Goal: Complete application form: Complete application form

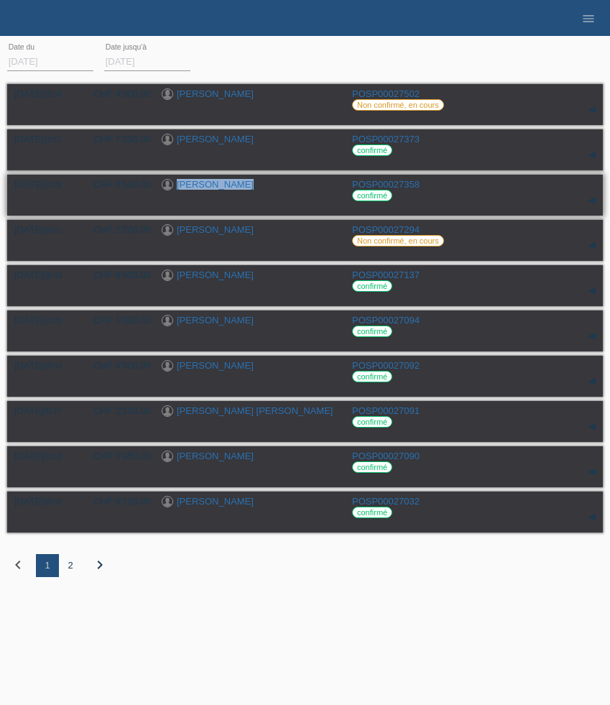
drag, startPoint x: 272, startPoint y: 191, endPoint x: 174, endPoint y: 192, distance: 97.7
click at [174, 192] on div "[PERSON_NAME]" at bounding box center [252, 186] width 180 height 14
copy div "[PERSON_NAME]"
click at [584, 23] on icon "menu" at bounding box center [588, 18] width 14 height 14
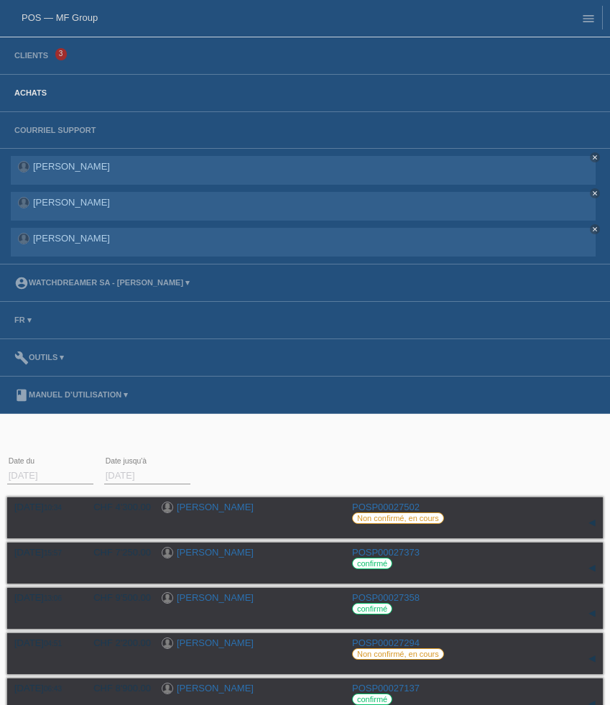
click at [40, 63] on li "Clients 3" at bounding box center [305, 55] width 610 height 37
click at [39, 60] on link "Clients" at bounding box center [31, 55] width 48 height 9
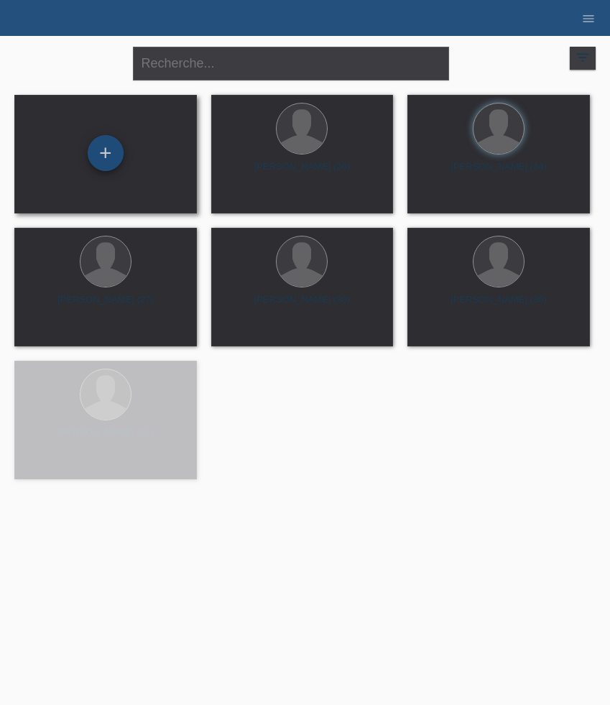
click at [119, 158] on div "+" at bounding box center [106, 153] width 36 height 36
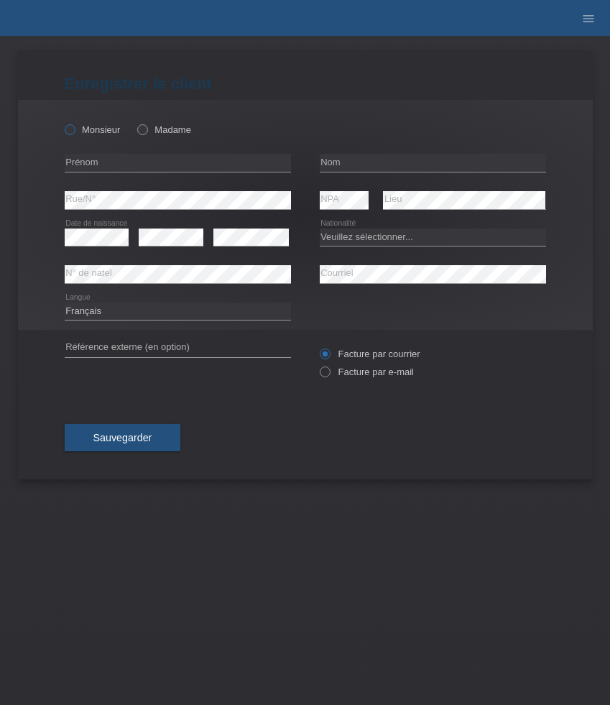
click at [62, 122] on icon at bounding box center [62, 122] width 0 height 0
click at [74, 126] on input "Monsieur" at bounding box center [69, 128] width 9 height 9
radio input "true"
click at [146, 166] on input "text" at bounding box center [178, 163] width 226 height 18
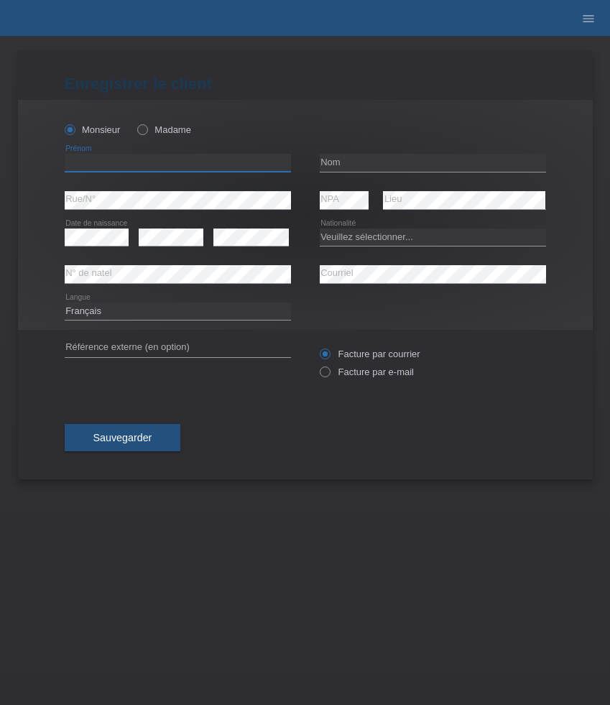
paste input "Freddy"
type input "Freddy"
click at [369, 158] on input "text" at bounding box center [433, 163] width 226 height 18
paste input "Pillajo"
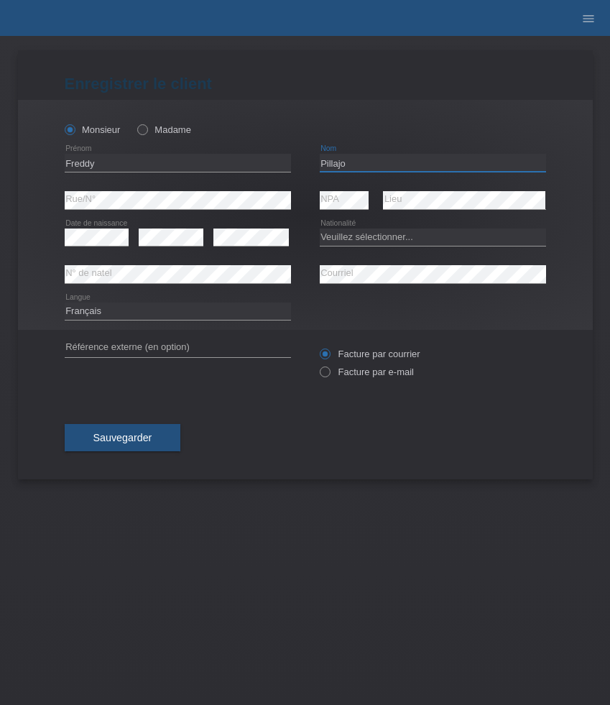
type input "Pillajo"
click at [392, 237] on select "Veuillez sélectionner... Suisse Allemagne Autriche Liechtenstein ------------ A…" at bounding box center [433, 236] width 226 height 17
select select "ES"
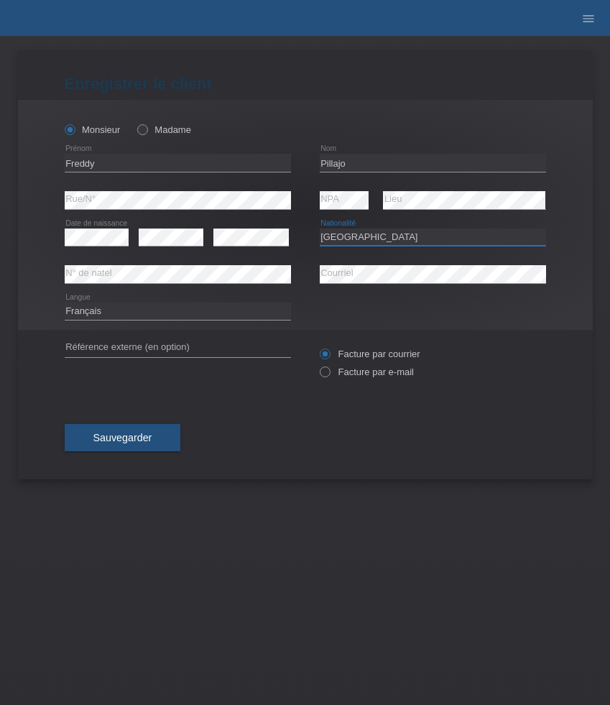
click at [320, 228] on select "Veuillez sélectionner... Suisse Allemagne Autriche Liechtenstein ------------ A…" at bounding box center [433, 236] width 226 height 17
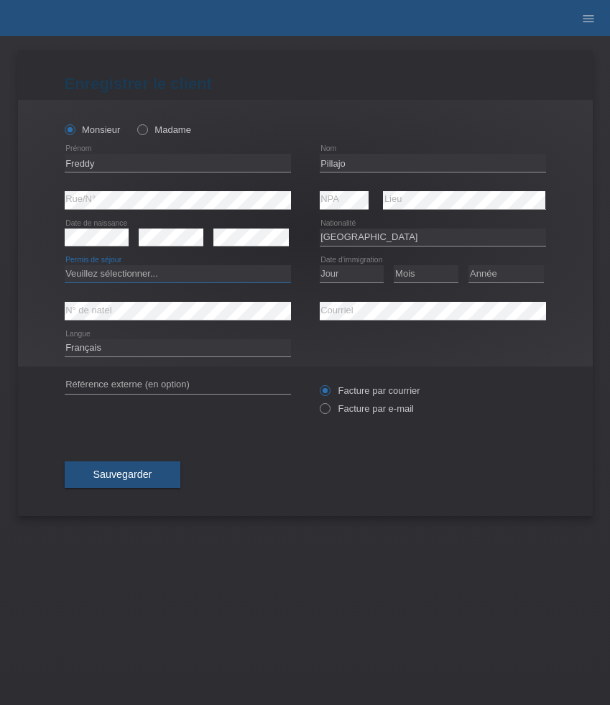
click at [224, 277] on select "Veuillez sélectionner... C B B - Statut de réfugié Autre" at bounding box center [178, 273] width 226 height 17
select select "C"
click at [65, 266] on select "Veuillez sélectionner... C B B - Statut de réfugié Autre" at bounding box center [178, 273] width 226 height 17
click at [363, 271] on select "Jour 01 02 03 04 05 06 07 08 09 10 11" at bounding box center [352, 273] width 65 height 17
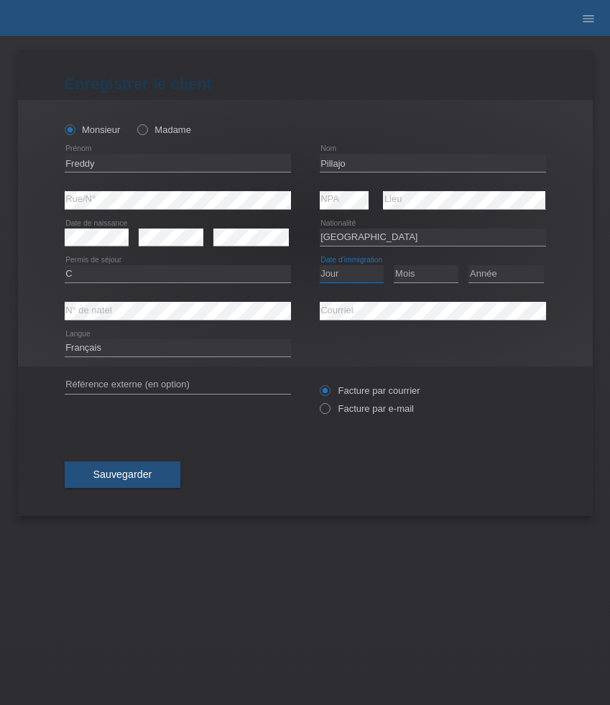
click at [362, 273] on select "Jour 01 02 03 04 05 06 07 08 09 10 11" at bounding box center [352, 273] width 65 height 17
select select "21"
click at [320, 266] on select "Jour 01 02 03 04 05 06 07 08 09 10 11" at bounding box center [352, 273] width 65 height 17
click at [431, 274] on select "Mois 01 02 03 04 05 06 07 08 09 10 11" at bounding box center [426, 273] width 65 height 17
select select "03"
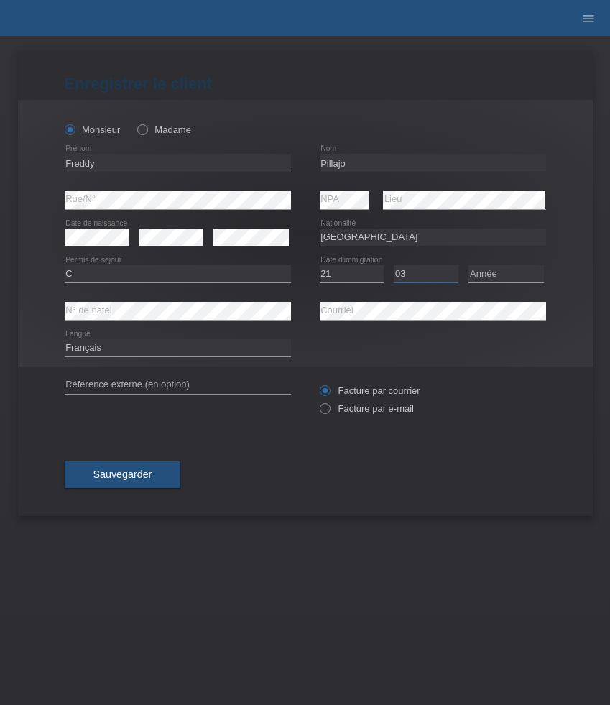
click at [394, 266] on select "Mois 01 02 03 04 05 06 07 08 09 10 11" at bounding box center [426, 273] width 65 height 17
click at [487, 277] on select "Année 2025 2024 2023 2022 2021 2020 2019 2018 2017 2016 2015 2014 2013 2012 201…" at bounding box center [505, 273] width 75 height 17
select select "2018"
click at [468, 266] on select "Année 2025 2024 2023 2022 2021 2020 2019 2018 2017 2016 2015 2014 2013 2012 201…" at bounding box center [505, 273] width 75 height 17
click at [375, 409] on label "Facture par e-mail" at bounding box center [367, 408] width 94 height 11
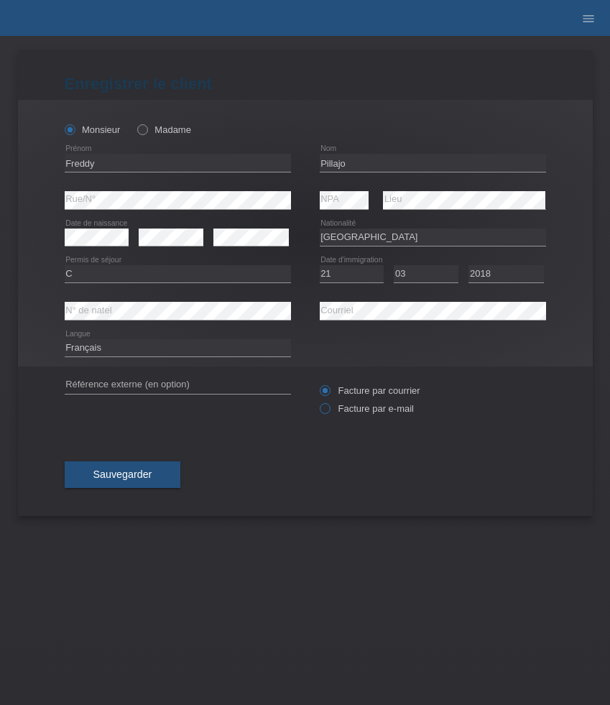
click at [329, 409] on input "Facture par e-mail" at bounding box center [324, 412] width 9 height 18
radio input "true"
click at [136, 480] on span "Sauvegarder" at bounding box center [122, 473] width 59 height 11
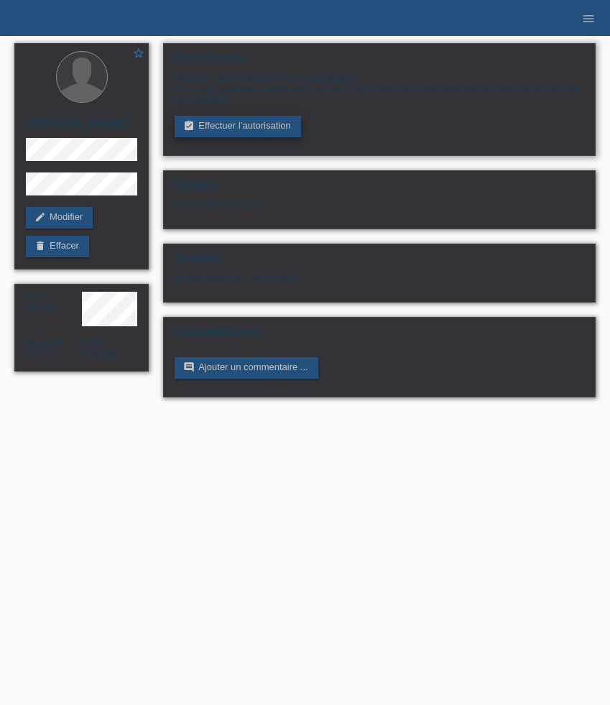
click at [223, 134] on link "assignment_turned_in Effectuer l’autorisation" at bounding box center [238, 127] width 126 height 22
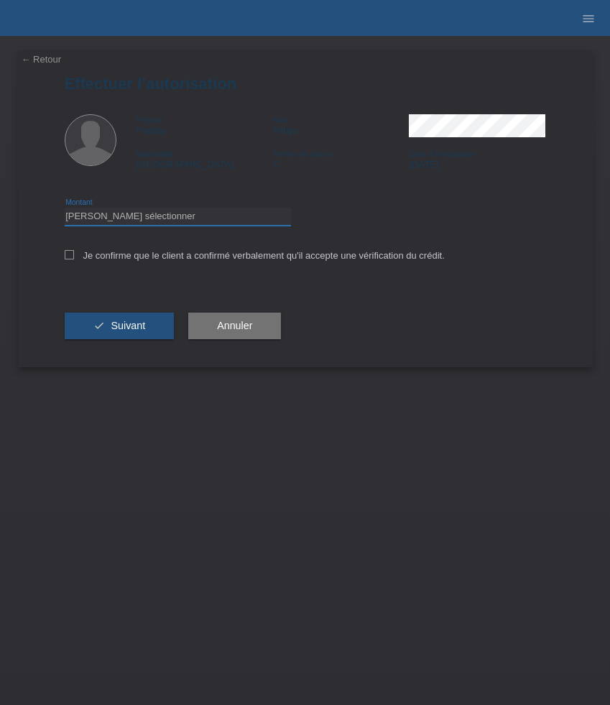
click at [236, 217] on select "Veuillez sélectionner CHF 1.00 - CHF 499.00 CHF 500.00 - CHF 1'999.00 CHF 2'000…" at bounding box center [178, 216] width 226 height 17
select select "3"
click at [65, 210] on select "Veuillez sélectionner CHF 1.00 - CHF 499.00 CHF 500.00 - CHF 1'999.00 CHF 2'000…" at bounding box center [178, 216] width 226 height 17
click at [211, 261] on label "Je confirme que le client a confirmé verbalement qu'il accepte une vérification…" at bounding box center [255, 255] width 380 height 11
click at [74, 259] on input "Je confirme que le client a confirmé verbalement qu'il accepte une vérification…" at bounding box center [69, 254] width 9 height 9
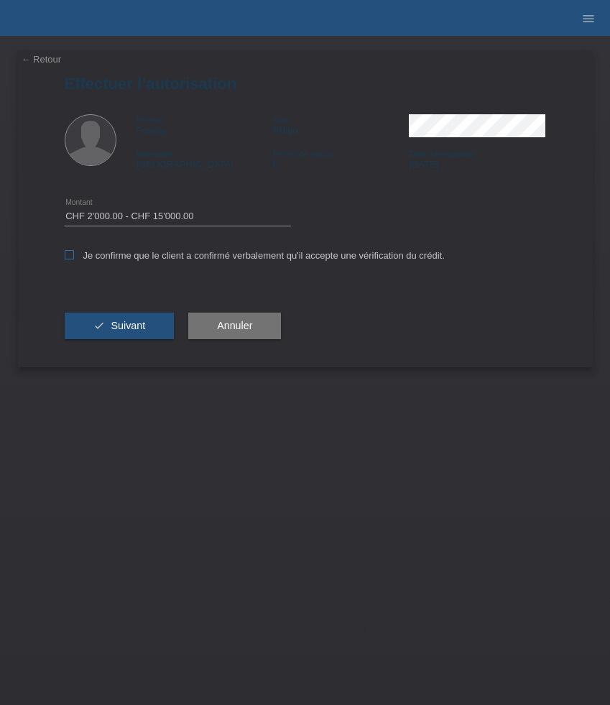
checkbox input "true"
click at [128, 335] on button "check Suivant" at bounding box center [120, 326] width 110 height 27
